Goal: Check status: Check status

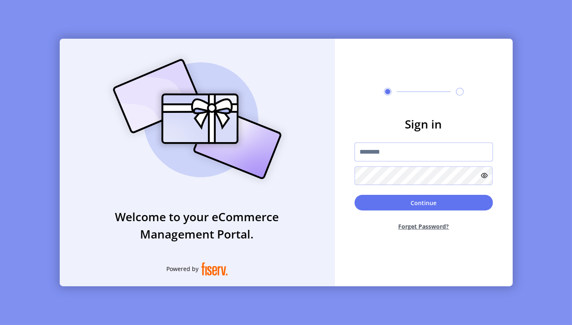
click at [391, 154] on input "text" at bounding box center [424, 151] width 138 height 19
type input "**********"
click at [428, 225] on button "Forget Password?" at bounding box center [424, 226] width 138 height 22
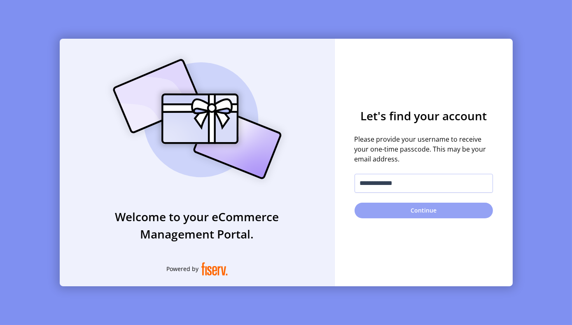
click at [428, 207] on button "Continue" at bounding box center [424, 211] width 138 height 16
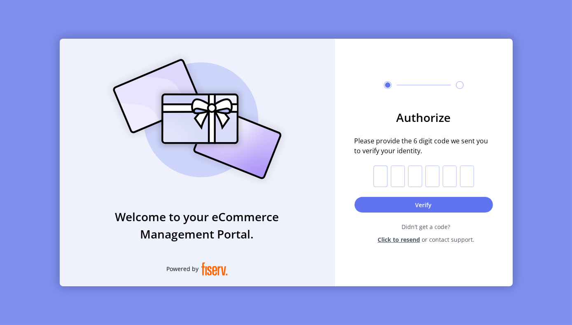
click at [383, 175] on input "text" at bounding box center [380, 176] width 14 height 21
paste input "*"
type input "*"
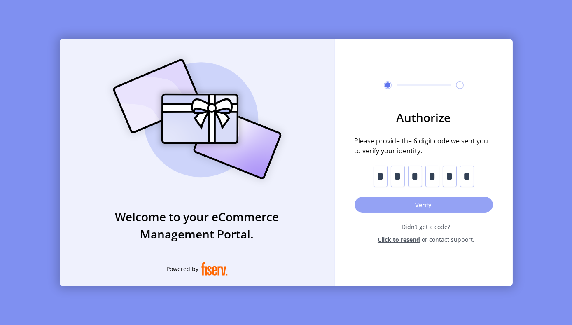
click at [403, 201] on button "Verify" at bounding box center [424, 205] width 138 height 16
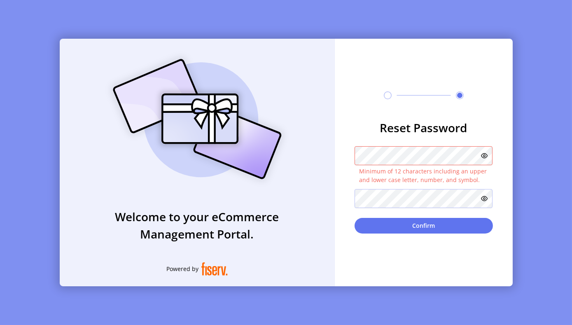
click at [366, 252] on div "**********" at bounding box center [424, 162] width 178 height 247
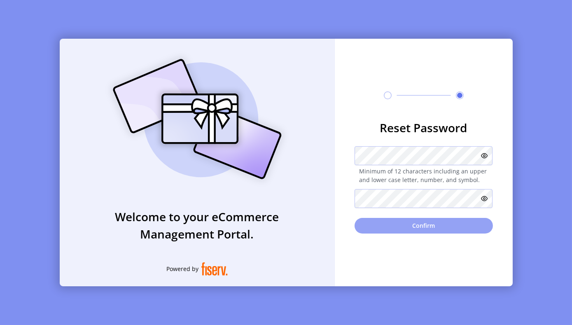
click at [415, 226] on button "Confirm" at bounding box center [424, 226] width 138 height 16
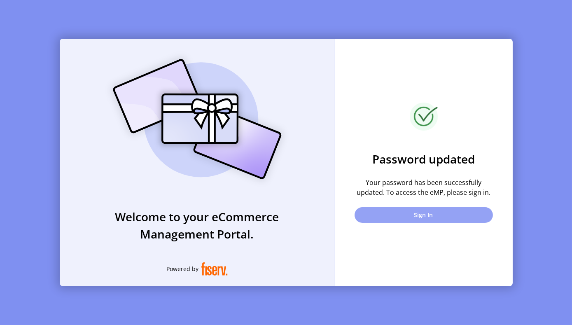
click at [423, 213] on button "Sign In" at bounding box center [424, 215] width 138 height 16
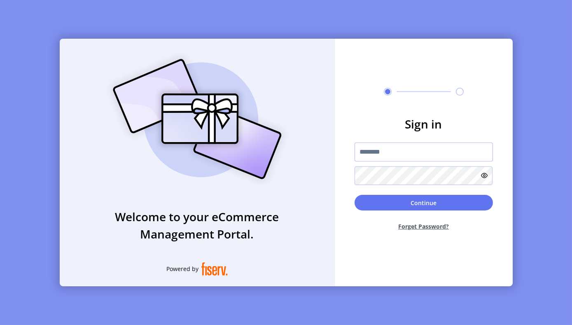
click at [384, 148] on input "text" at bounding box center [424, 151] width 138 height 19
type input "**********"
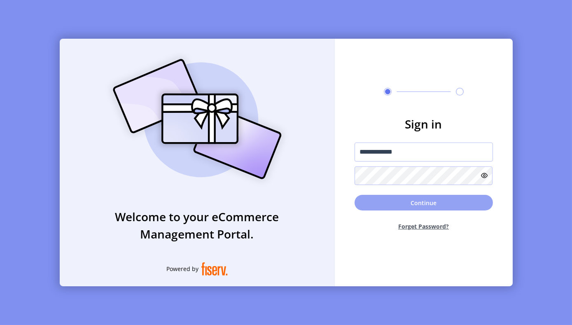
click at [422, 201] on button "Continue" at bounding box center [424, 203] width 138 height 16
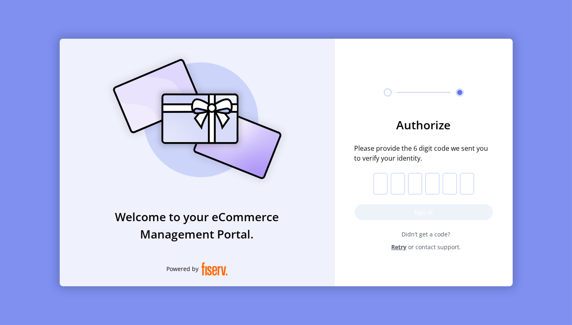
click at [378, 183] on input "text" at bounding box center [380, 183] width 14 height 21
paste input "*"
type input "*"
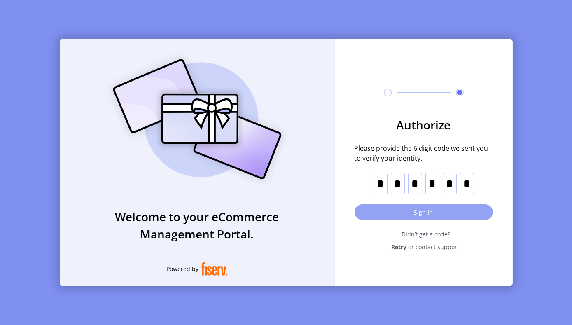
click at [417, 211] on button "Sign in" at bounding box center [424, 212] width 138 height 16
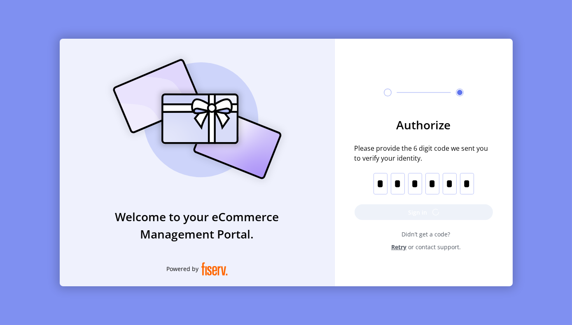
click at [365, 233] on span "Didn’t get a code?" at bounding box center [425, 234] width 133 height 9
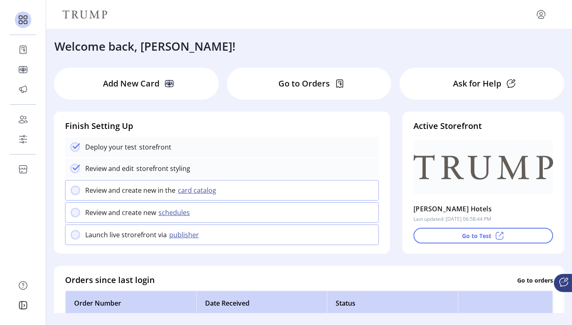
click at [261, 86] on div "Go to Orders" at bounding box center [309, 84] width 165 height 32
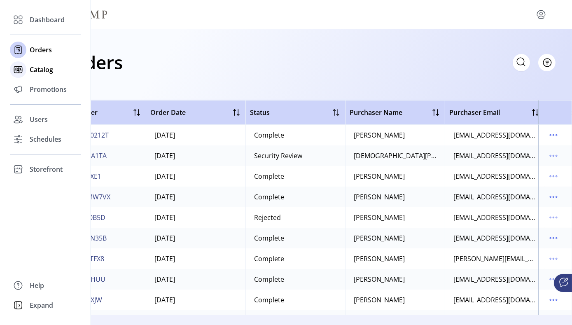
click at [42, 68] on span "Catalog" at bounding box center [41, 70] width 23 height 10
click at [42, 92] on span "Promotions" at bounding box center [48, 89] width 37 height 10
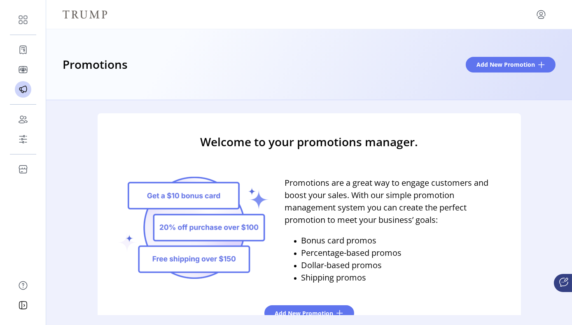
click at [82, 144] on div "Welcome to your promotions manager. Promotions are a great way to engage custom…" at bounding box center [309, 220] width 526 height 215
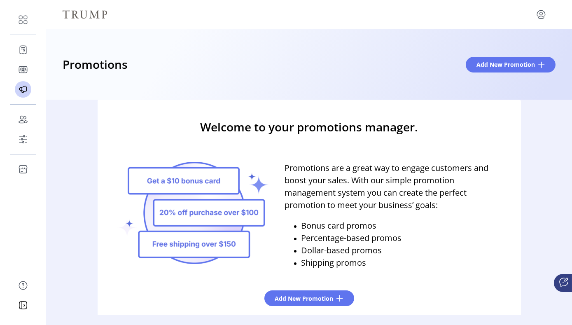
scroll to position [21, 0]
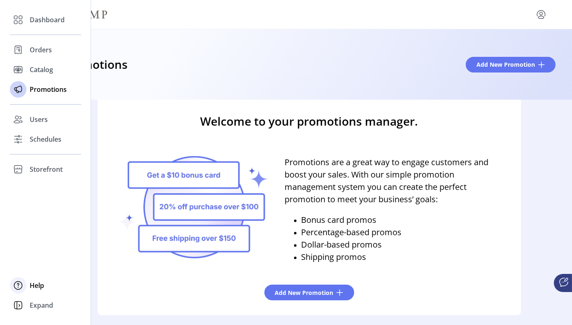
click at [37, 284] on span "Help" at bounding box center [37, 285] width 14 height 10
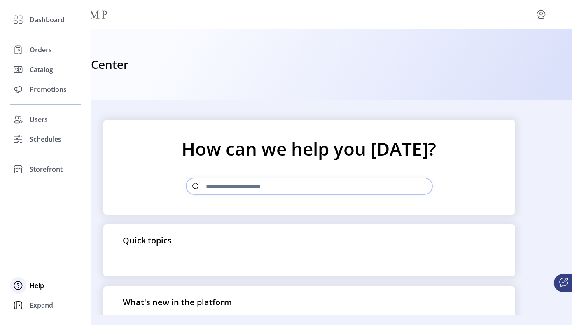
click at [37, 284] on span "Help" at bounding box center [37, 285] width 14 height 10
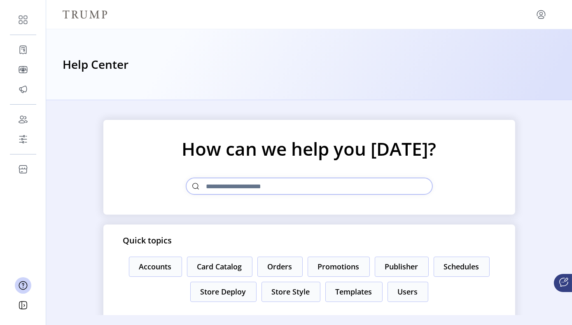
click at [88, 161] on div "How can we help you [DATE]? Quick topics Accounts Card Catalog Orders Promotion…" at bounding box center [309, 207] width 526 height 215
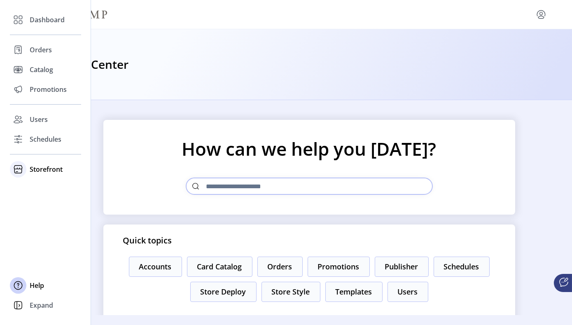
click at [44, 166] on span "Storefront" at bounding box center [46, 169] width 33 height 10
click at [41, 121] on span "Users" at bounding box center [39, 119] width 18 height 10
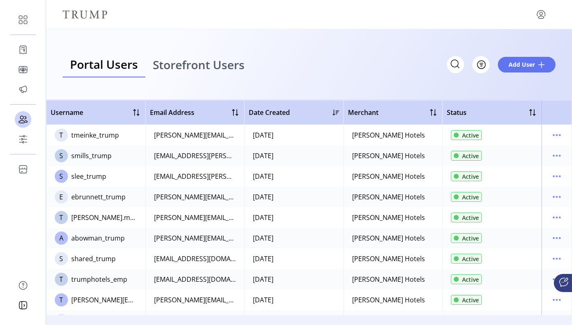
click at [132, 92] on div "Portal Users Storefront Users Filter Add User" at bounding box center [309, 64] width 526 height 71
click at [56, 89] on div "Portal Users Storefront Users Filter Add User" at bounding box center [309, 64] width 526 height 71
click at [242, 88] on div "Portal Users Storefront Users Filter Add User" at bounding box center [309, 64] width 526 height 71
click at [322, 58] on div "Portal Users Storefront Users Filter Add User" at bounding box center [309, 65] width 493 height 26
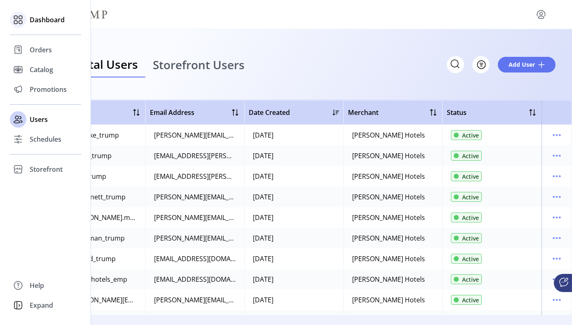
click at [49, 21] on span "Dashboard" at bounding box center [47, 20] width 35 height 10
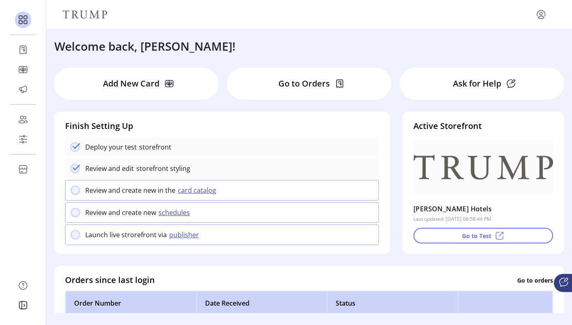
click at [229, 42] on div "Welcome back, [PERSON_NAME]!" at bounding box center [309, 42] width 526 height 26
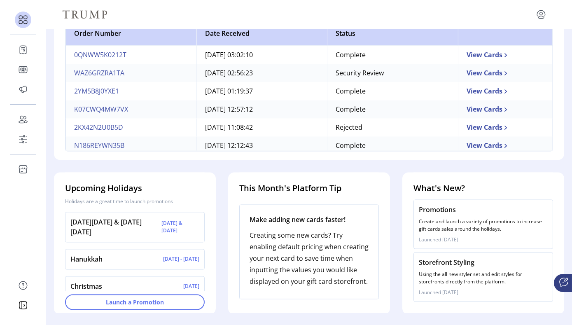
scroll to position [284, 0]
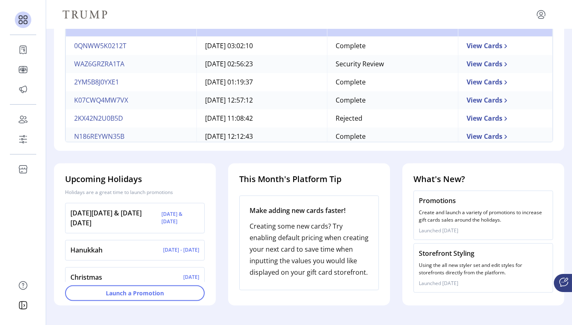
click at [397, 159] on ktd-grid-item "What's New? Promotions Create and launch a variety of promotions to increase gi…" at bounding box center [483, 234] width 174 height 154
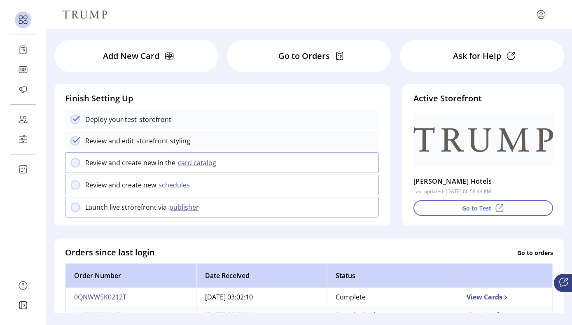
scroll to position [0, 0]
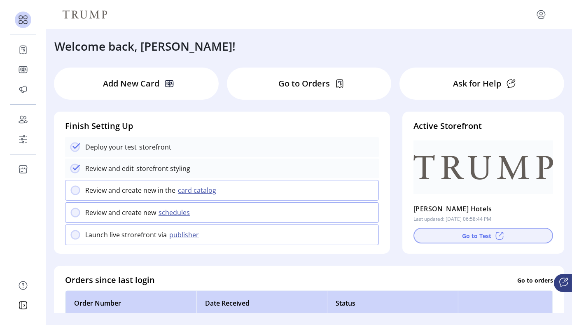
click at [478, 236] on button "Go to Test" at bounding box center [483, 236] width 140 height 16
click at [204, 193] on button "card catalog" at bounding box center [198, 190] width 46 height 10
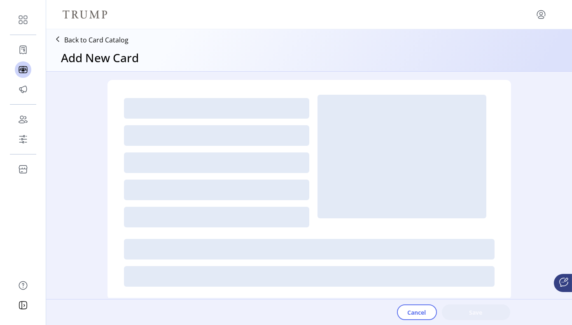
click at [504, 150] on div at bounding box center [309, 190] width 404 height 220
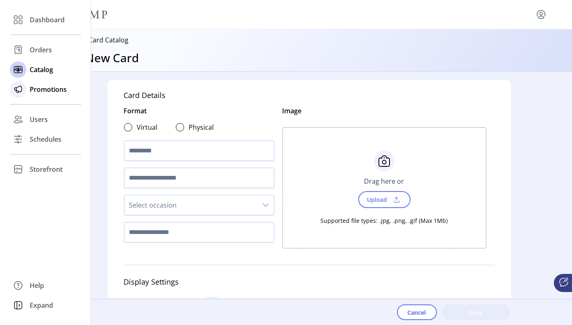
click at [50, 91] on span "Promotions" at bounding box center [48, 89] width 37 height 10
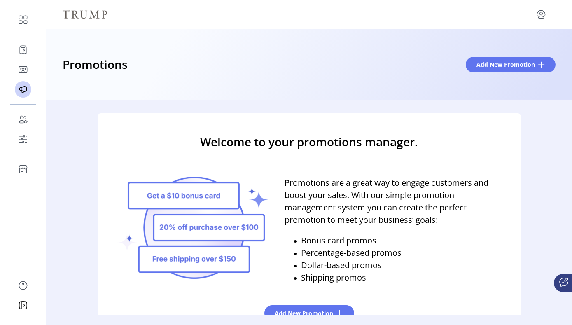
scroll to position [21, 0]
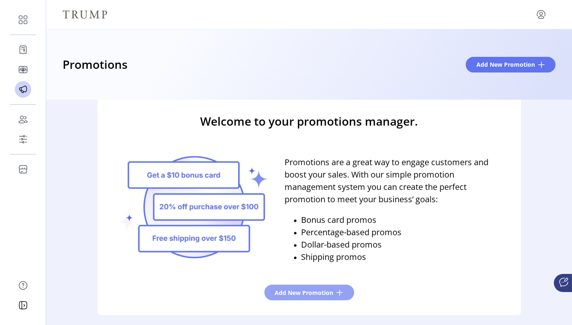
click at [322, 287] on button "Add New Promotion" at bounding box center [309, 293] width 90 height 16
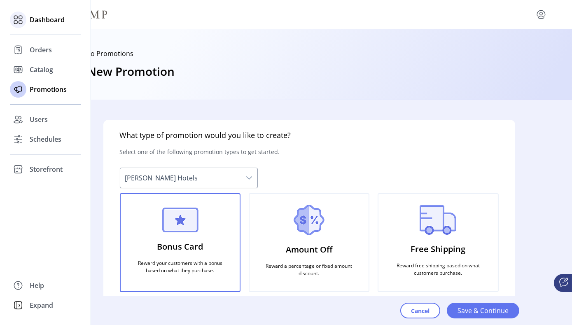
click at [41, 21] on span "Dashboard" at bounding box center [47, 20] width 35 height 10
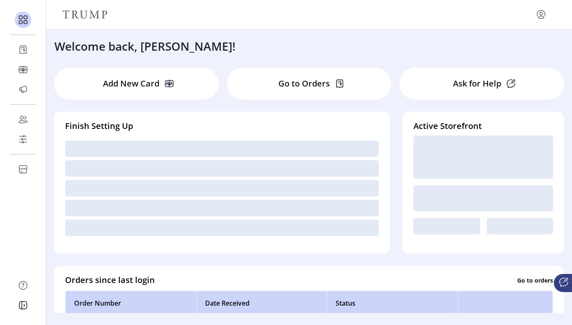
click at [212, 24] on div at bounding box center [309, 14] width 526 height 29
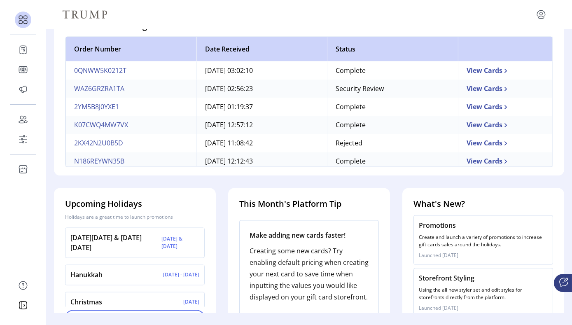
scroll to position [255, 0]
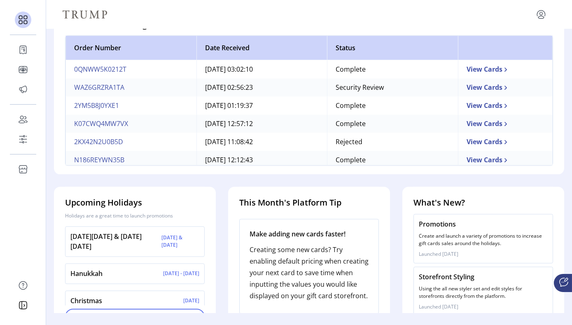
click at [483, 144] on td "View Cards" at bounding box center [505, 142] width 95 height 18
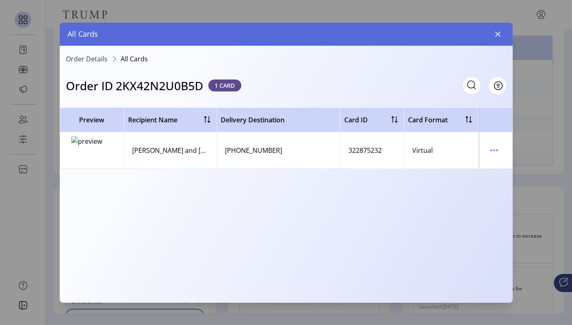
click at [346, 138] on td "322875232" at bounding box center [372, 150] width 64 height 36
click at [88, 142] on img at bounding box center [91, 150] width 41 height 28
click at [495, 151] on icon "menu" at bounding box center [494, 150] width 13 height 13
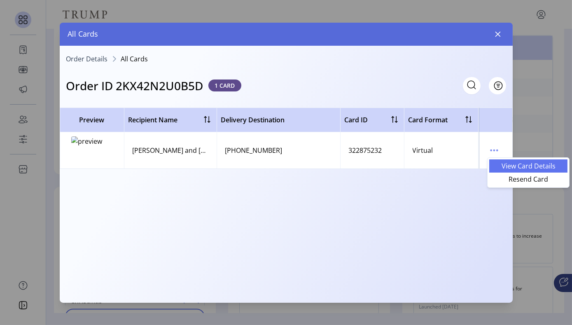
click at [520, 168] on span "View Card Details" at bounding box center [528, 166] width 68 height 7
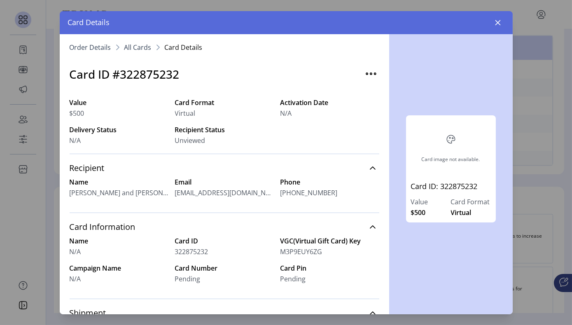
click at [345, 274] on div "Pending" at bounding box center [329, 279] width 99 height 10
click at [296, 274] on span "Pending" at bounding box center [293, 279] width 26 height 10
click at [498, 24] on icon "button" at bounding box center [498, 22] width 7 height 7
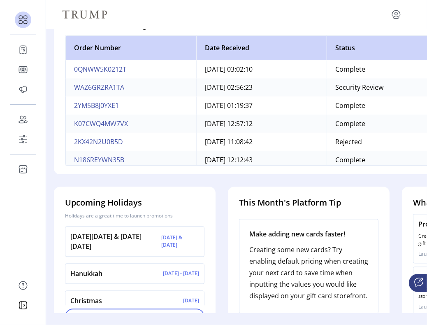
drag, startPoint x: 129, startPoint y: 147, endPoint x: 78, endPoint y: 146, distance: 51.5
click at [78, 146] on td "2KX42N2U0B5D" at bounding box center [130, 142] width 131 height 18
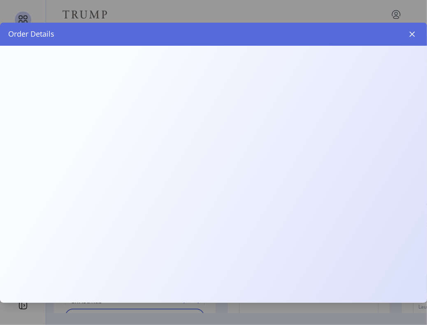
click at [76, 146] on div at bounding box center [213, 174] width 427 height 257
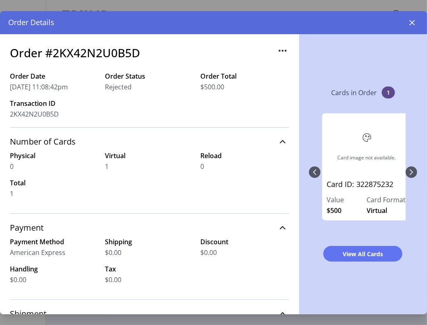
drag, startPoint x: 61, startPoint y: 111, endPoint x: 9, endPoint y: 116, distance: 52.5
click at [9, 116] on div "Order #2KX42N2U0B5D Order Date [DATE] 11:08:42pm Order Status Rejected Order To…" at bounding box center [149, 174] width 299 height 280
copy span "2KX42N2U0B5D"
click at [314, 173] on div "Card image not available. Card ID: 322875232 Value $500 Card Format Virtual" at bounding box center [363, 172] width 108 height 134
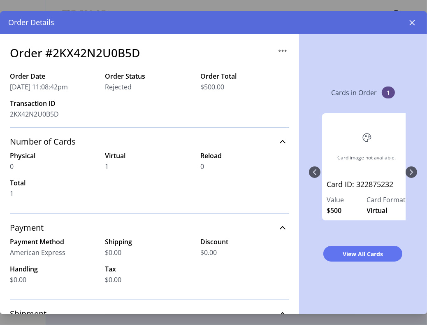
click at [314, 173] on div "Card image not available. Card ID: 322875232 Value $500 Card Format Virtual" at bounding box center [363, 172] width 108 height 134
click at [416, 116] on div "Card image not available. Card ID: 322875232 Value $500 Card Format Virtual" at bounding box center [363, 172] width 108 height 134
drag, startPoint x: 143, startPoint y: 51, endPoint x: 55, endPoint y: 50, distance: 88.1
click at [55, 50] on div "Order #2KX42N2U0B5D" at bounding box center [150, 57] width 280 height 27
copy h3 "2KX42N2U0B5D"
